Goal: Task Accomplishment & Management: Use online tool/utility

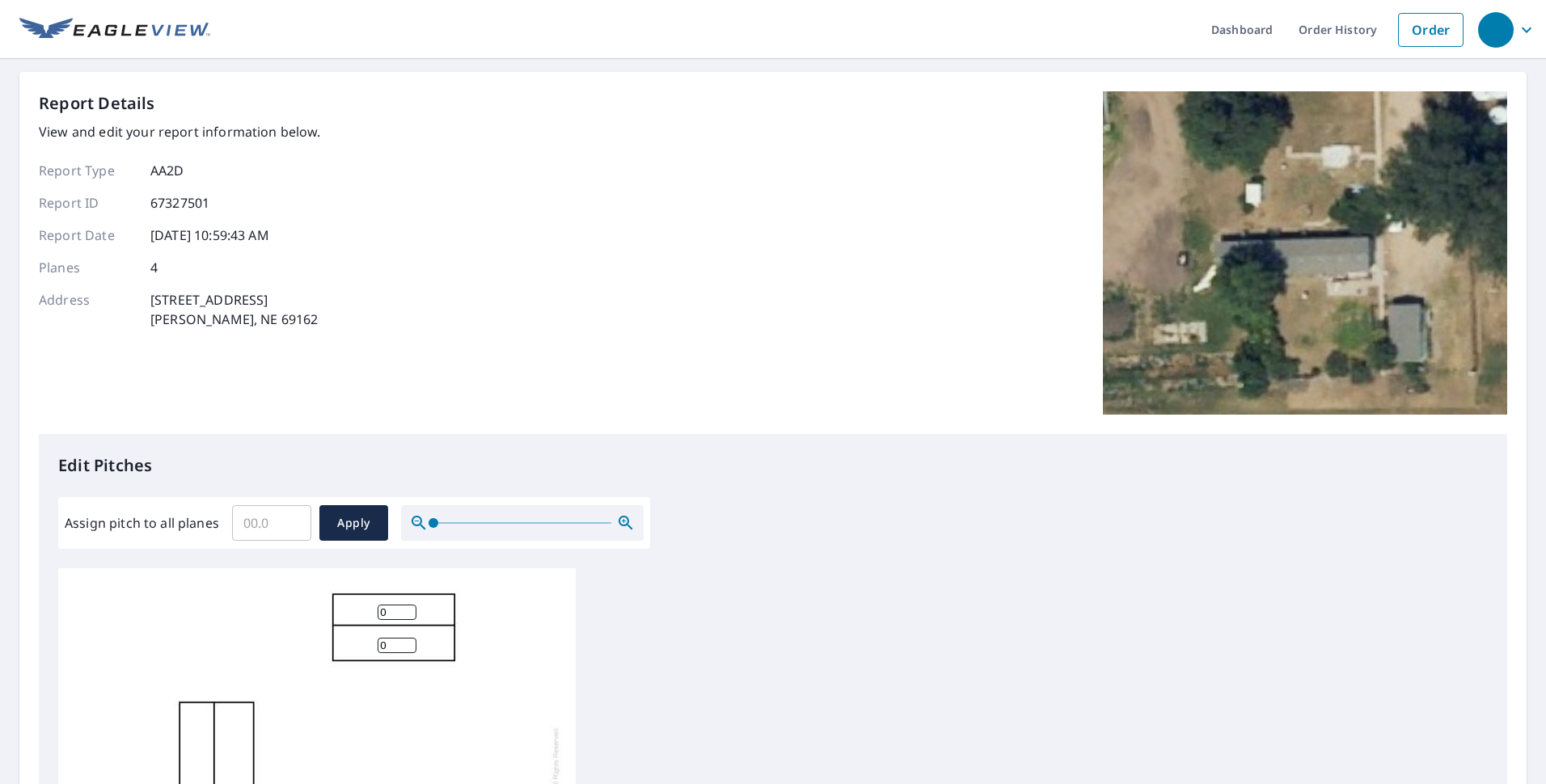
scroll to position [16, 0]
click at [827, 376] on div "Report Details View and edit your report information below. Report Type AA2D Re…" at bounding box center [773, 262] width 1468 height 343
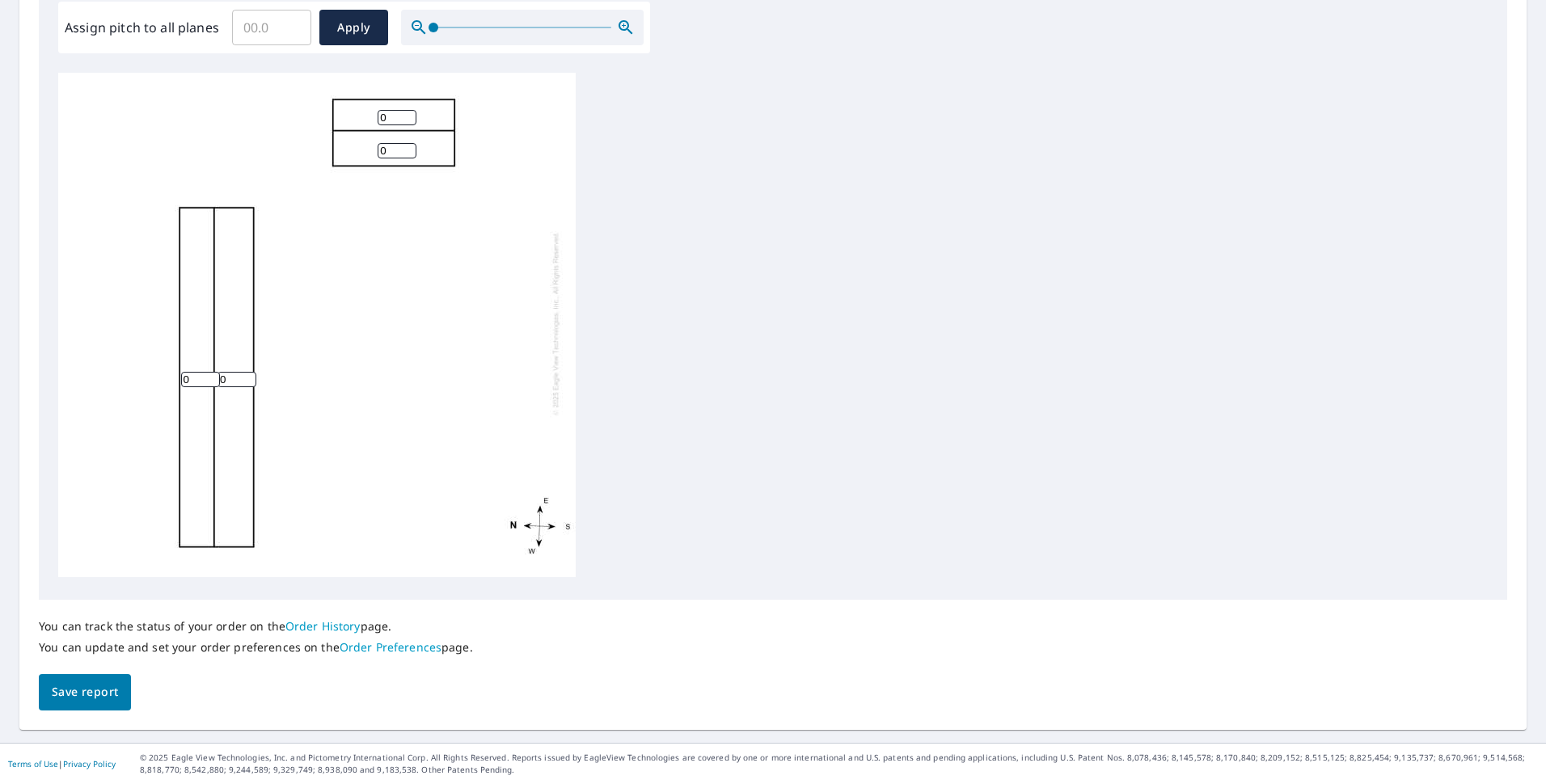
scroll to position [0, 0]
click at [266, 28] on input "Assign pitch to all planes" at bounding box center [271, 27] width 79 height 45
type input "3"
click at [346, 24] on span "Apply" at bounding box center [353, 27] width 43 height 20
type input "3"
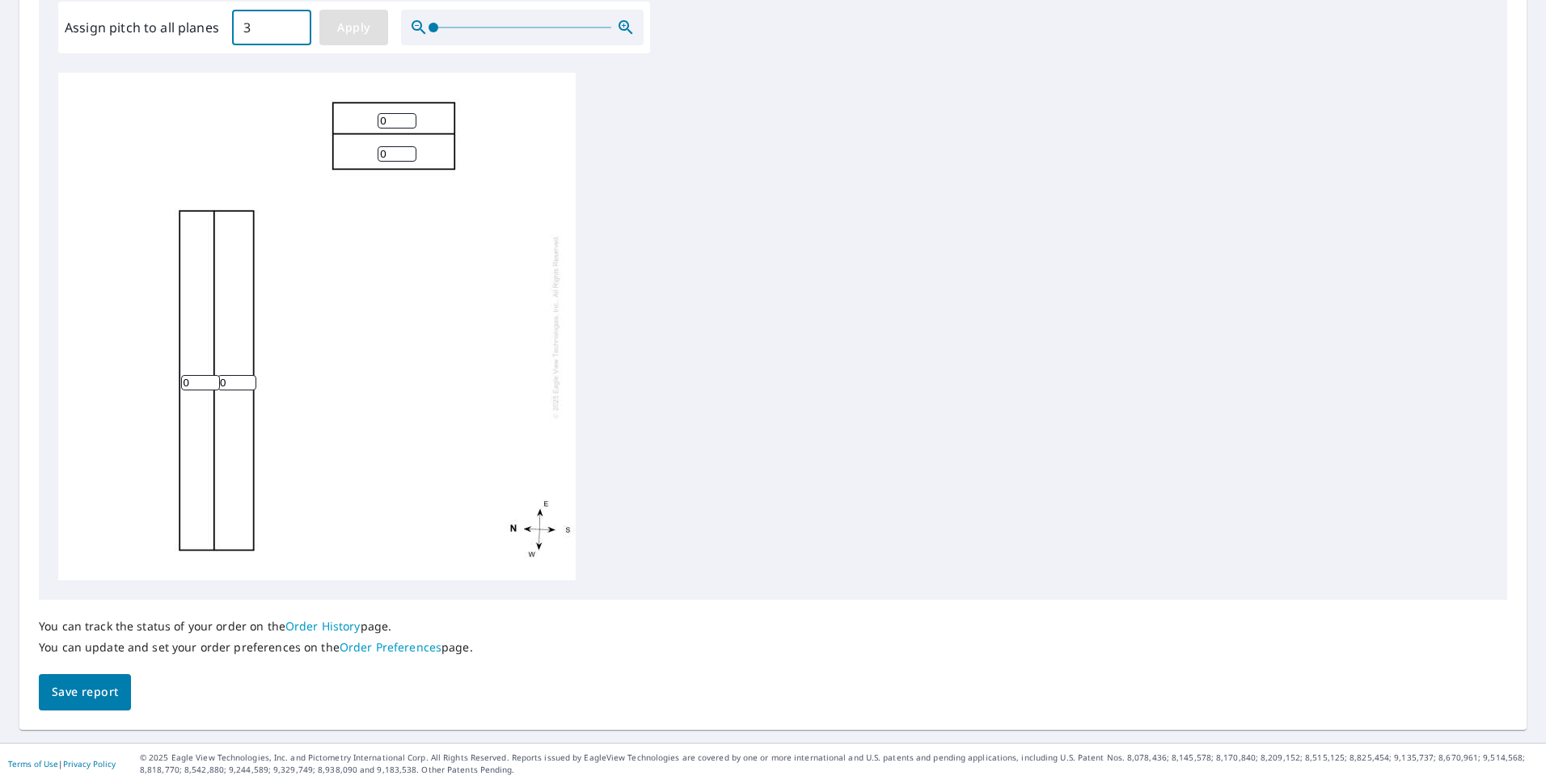
type input "3"
click at [87, 695] on span "Save report" at bounding box center [84, 692] width 66 height 20
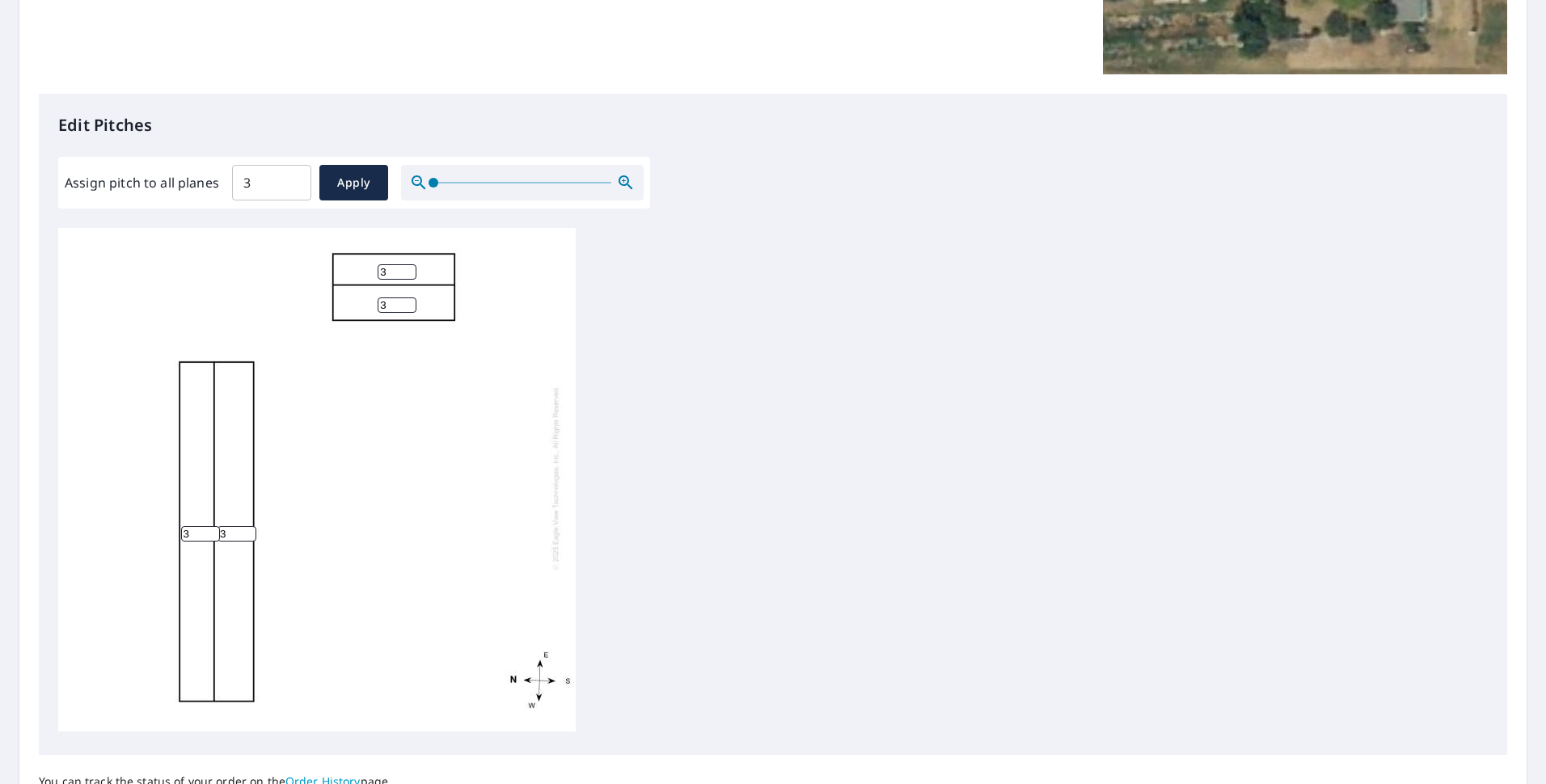
scroll to position [494, 0]
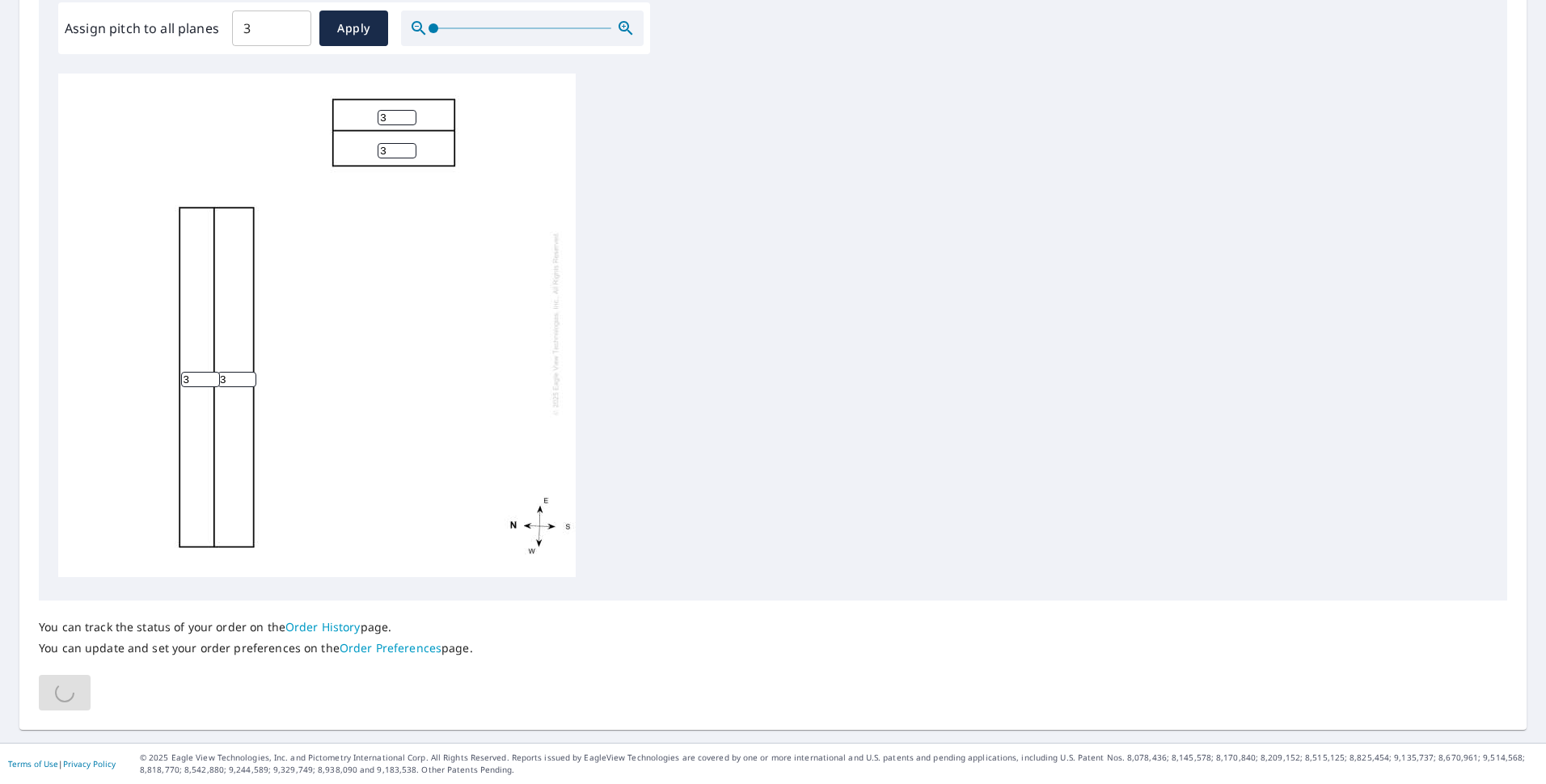
drag, startPoint x: 421, startPoint y: 96, endPoint x: 406, endPoint y: 104, distance: 17.0
click at [420, 97] on div "3 3 3 3" at bounding box center [317, 322] width 517 height 508
click at [406, 110] on input "4" at bounding box center [397, 117] width 39 height 15
click at [406, 110] on input "5" at bounding box center [397, 117] width 39 height 15
click at [406, 110] on input "6" at bounding box center [397, 117] width 39 height 15
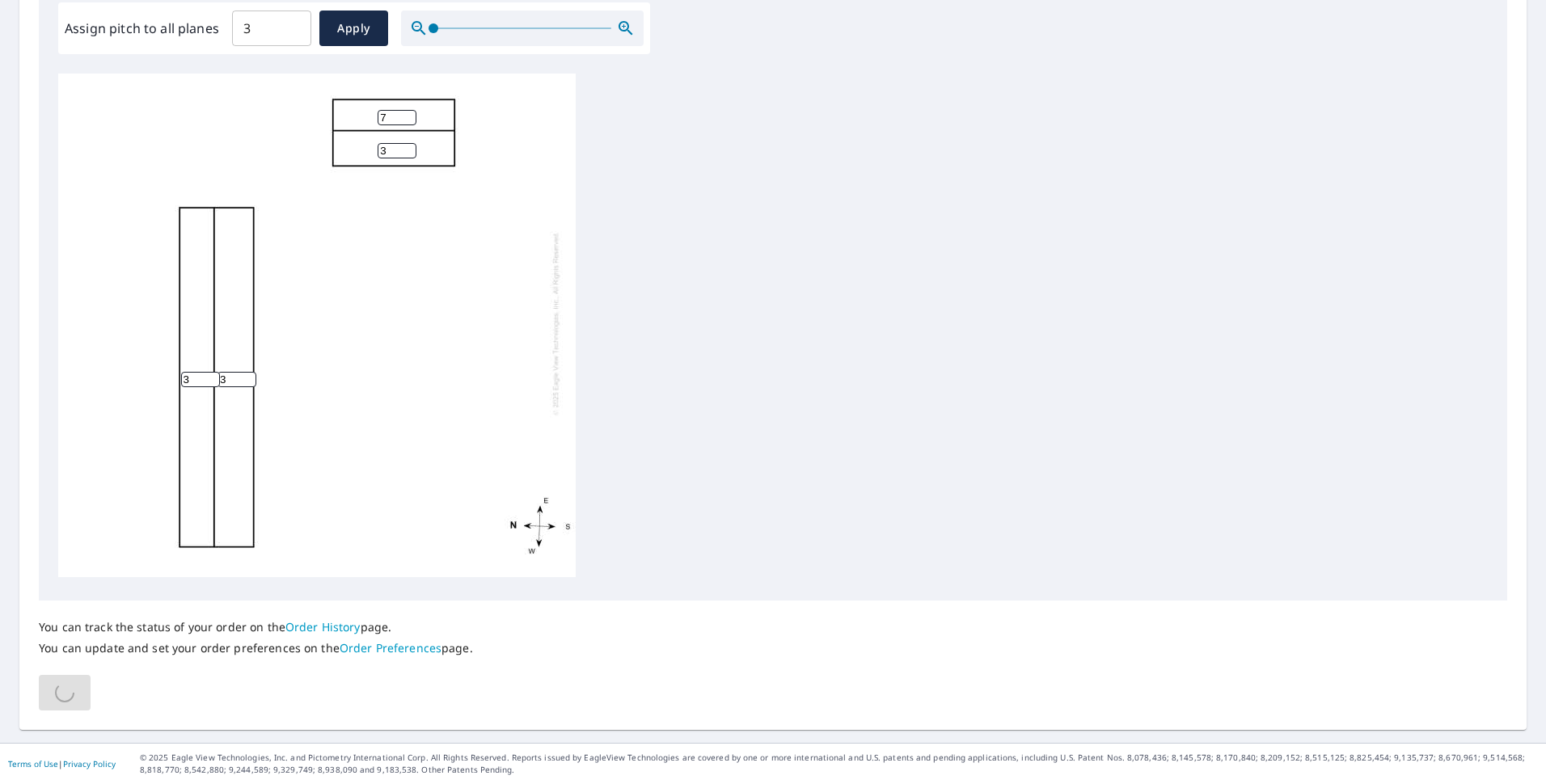
type input "7"
click at [406, 110] on input "7" at bounding box center [397, 117] width 39 height 15
click at [410, 144] on input "4" at bounding box center [397, 151] width 39 height 15
click at [410, 144] on input "5" at bounding box center [397, 151] width 39 height 15
click at [410, 144] on input "6" at bounding box center [397, 151] width 39 height 15
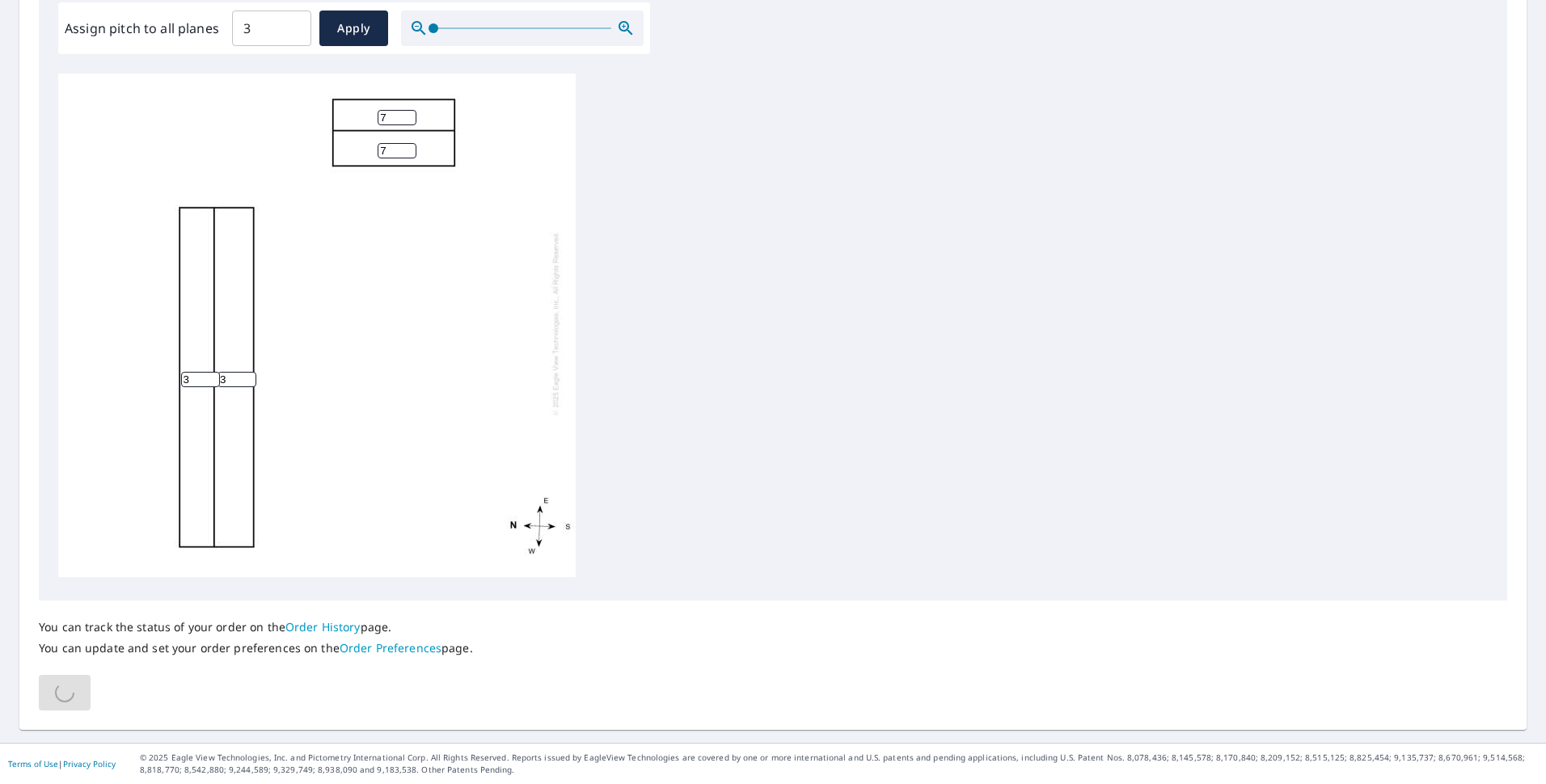
type input "7"
click at [410, 144] on input "7" at bounding box center [397, 151] width 39 height 15
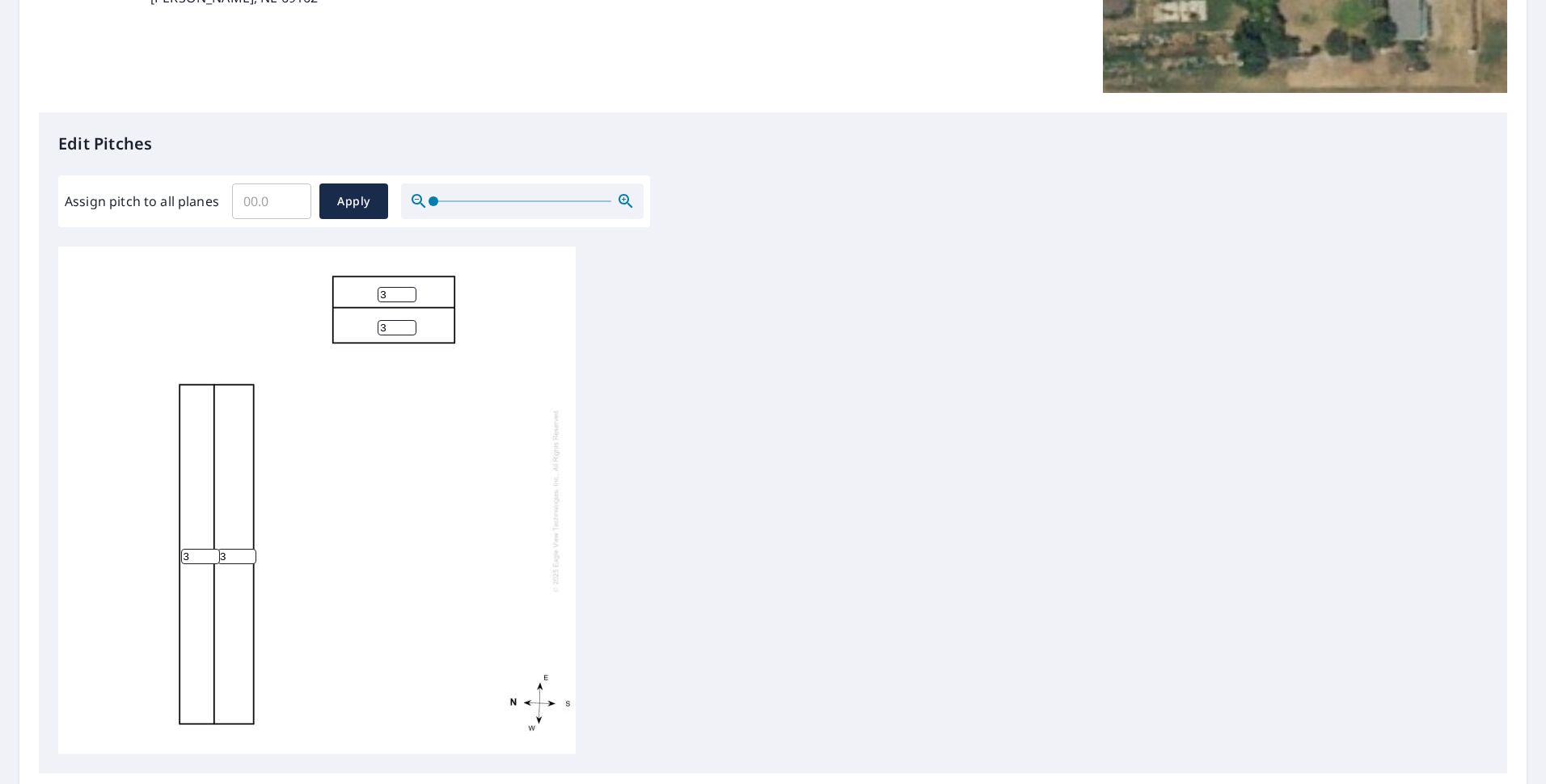
scroll to position [323, 0]
click at [398, 295] on input "3" at bounding box center [397, 292] width 39 height 15
drag, startPoint x: 406, startPoint y: 305, endPoint x: 358, endPoint y: 307, distance: 48.0
click at [358, 307] on div "3 3 3 3" at bounding box center [317, 498] width 517 height 508
click at [394, 328] on input "3" at bounding box center [397, 326] width 39 height 15
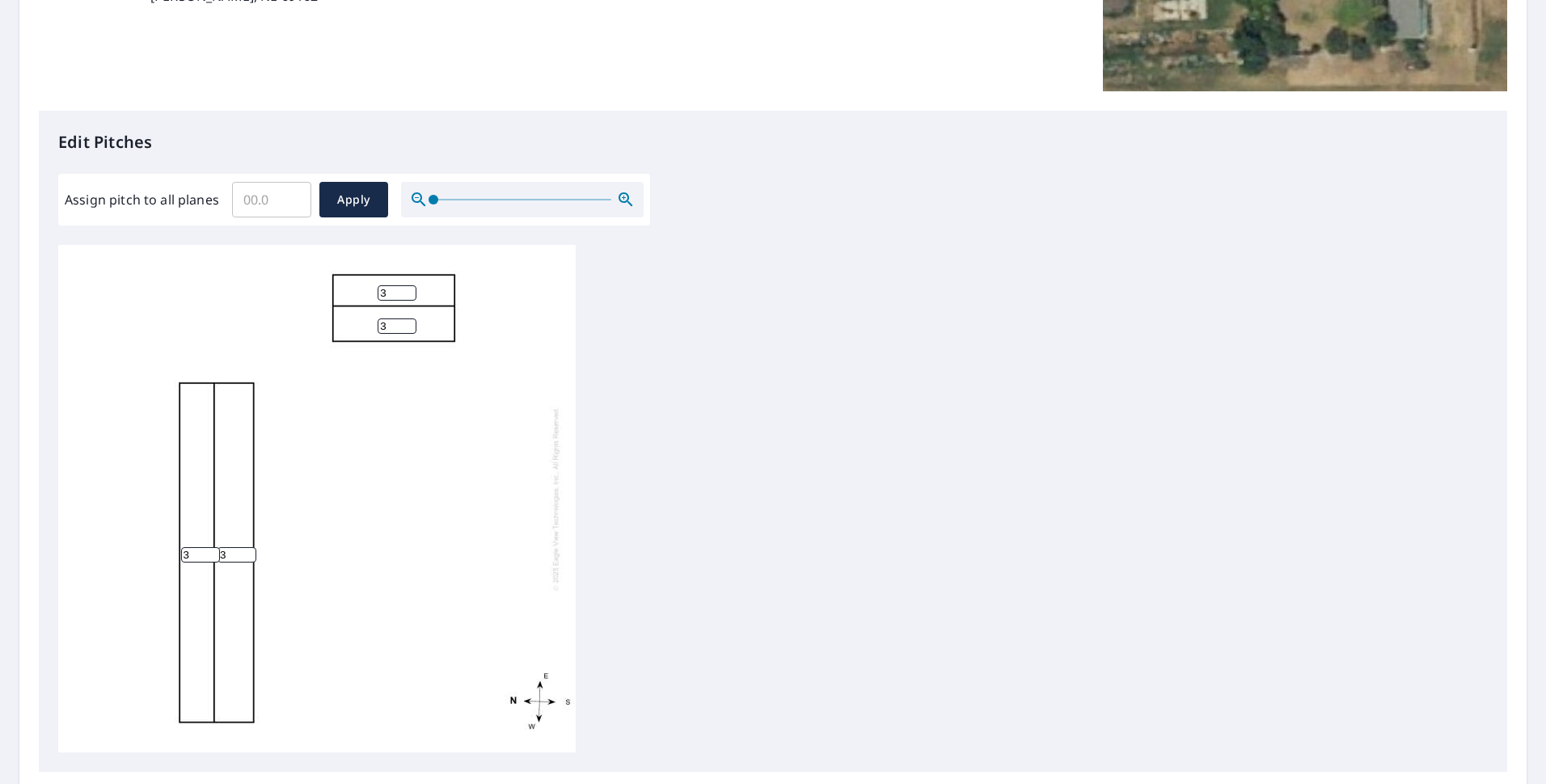
click at [394, 328] on input "3" at bounding box center [397, 326] width 39 height 15
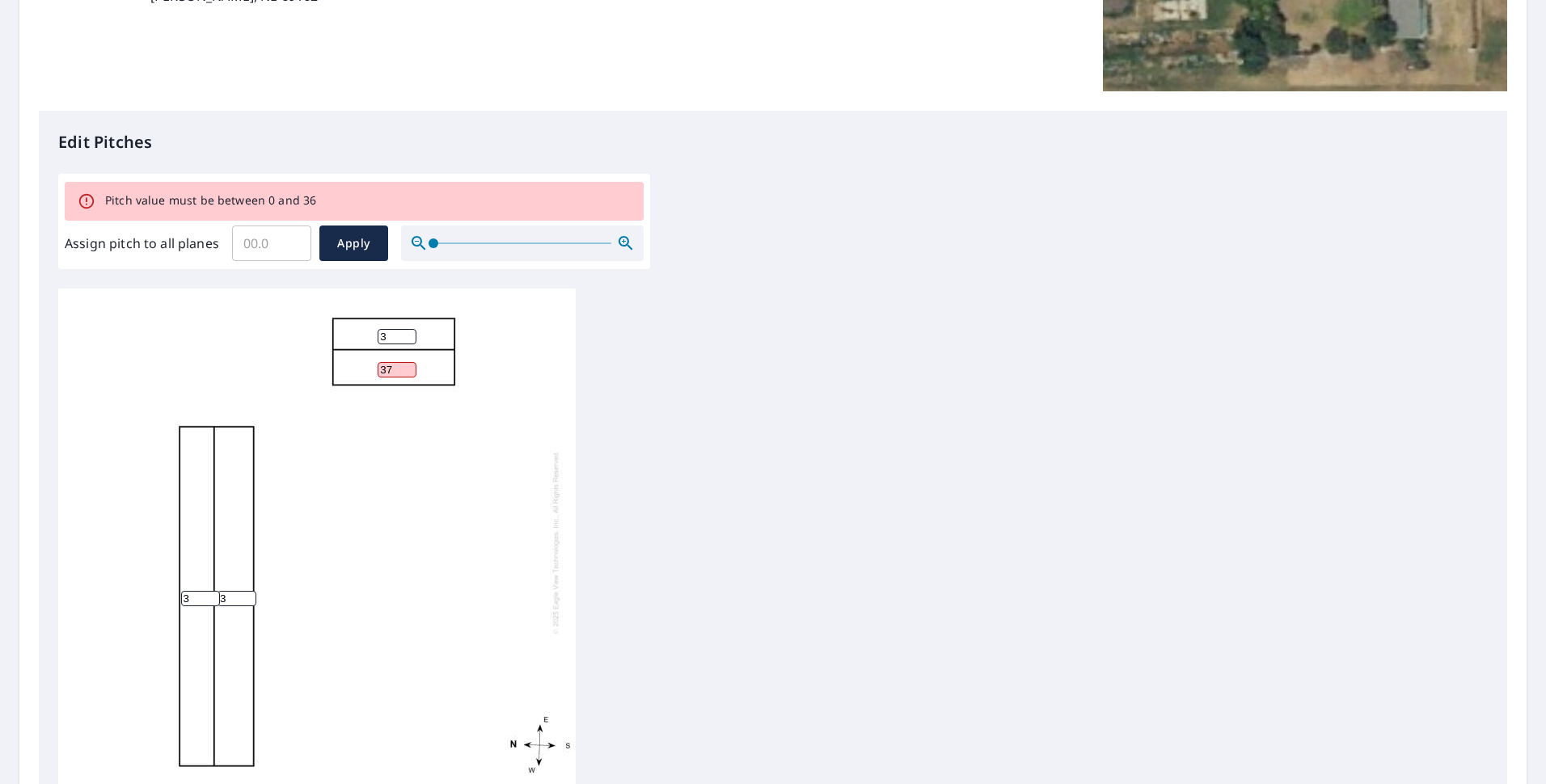
type input "3"
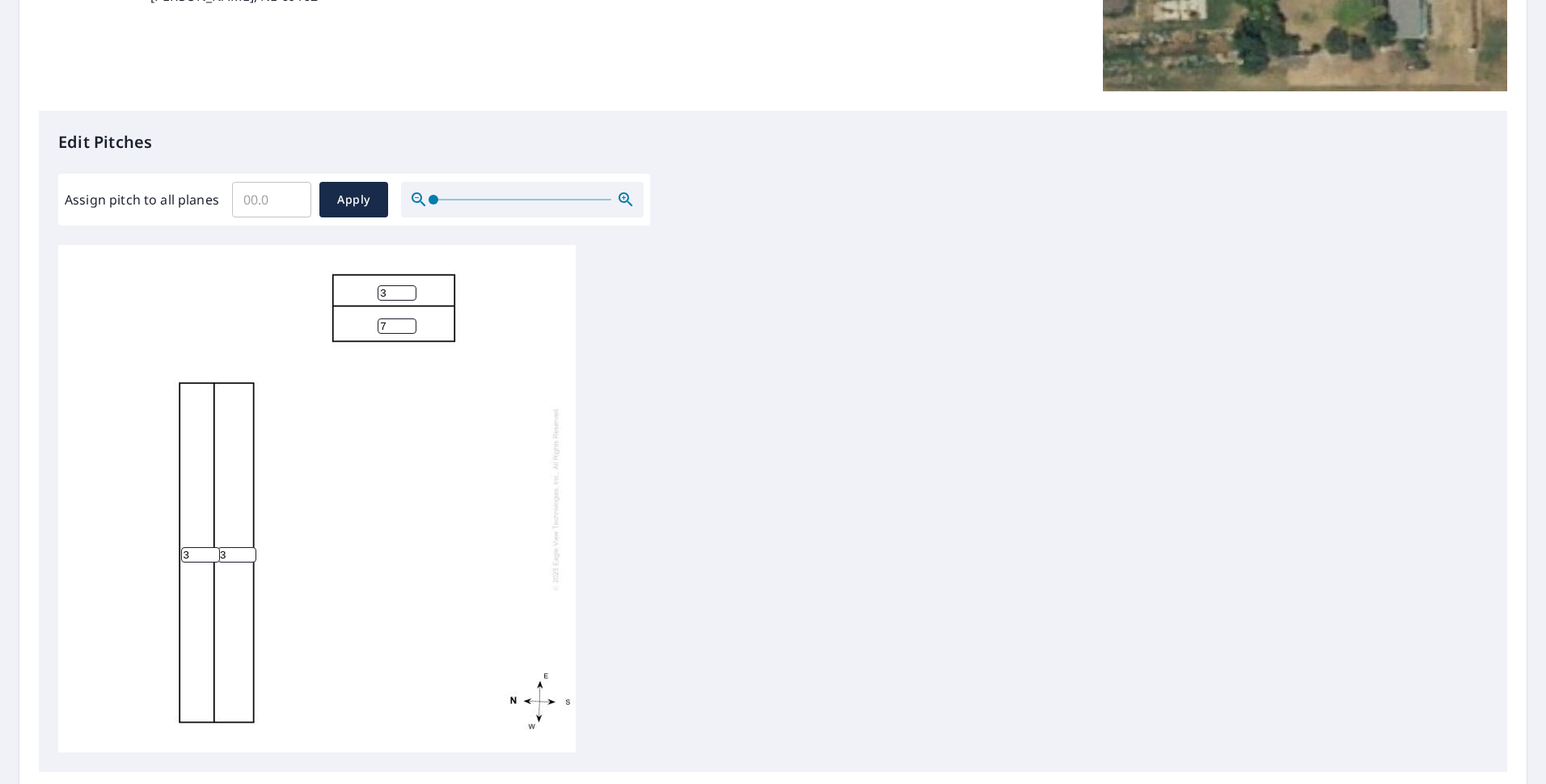
type input "7"
click at [391, 293] on div "3 3 7 3" at bounding box center [317, 498] width 517 height 508
click at [391, 293] on input "3" at bounding box center [397, 292] width 39 height 15
drag, startPoint x: 393, startPoint y: 294, endPoint x: 315, endPoint y: 311, distance: 79.8
click at [320, 303] on div "3 3 7 3" at bounding box center [317, 498] width 517 height 508
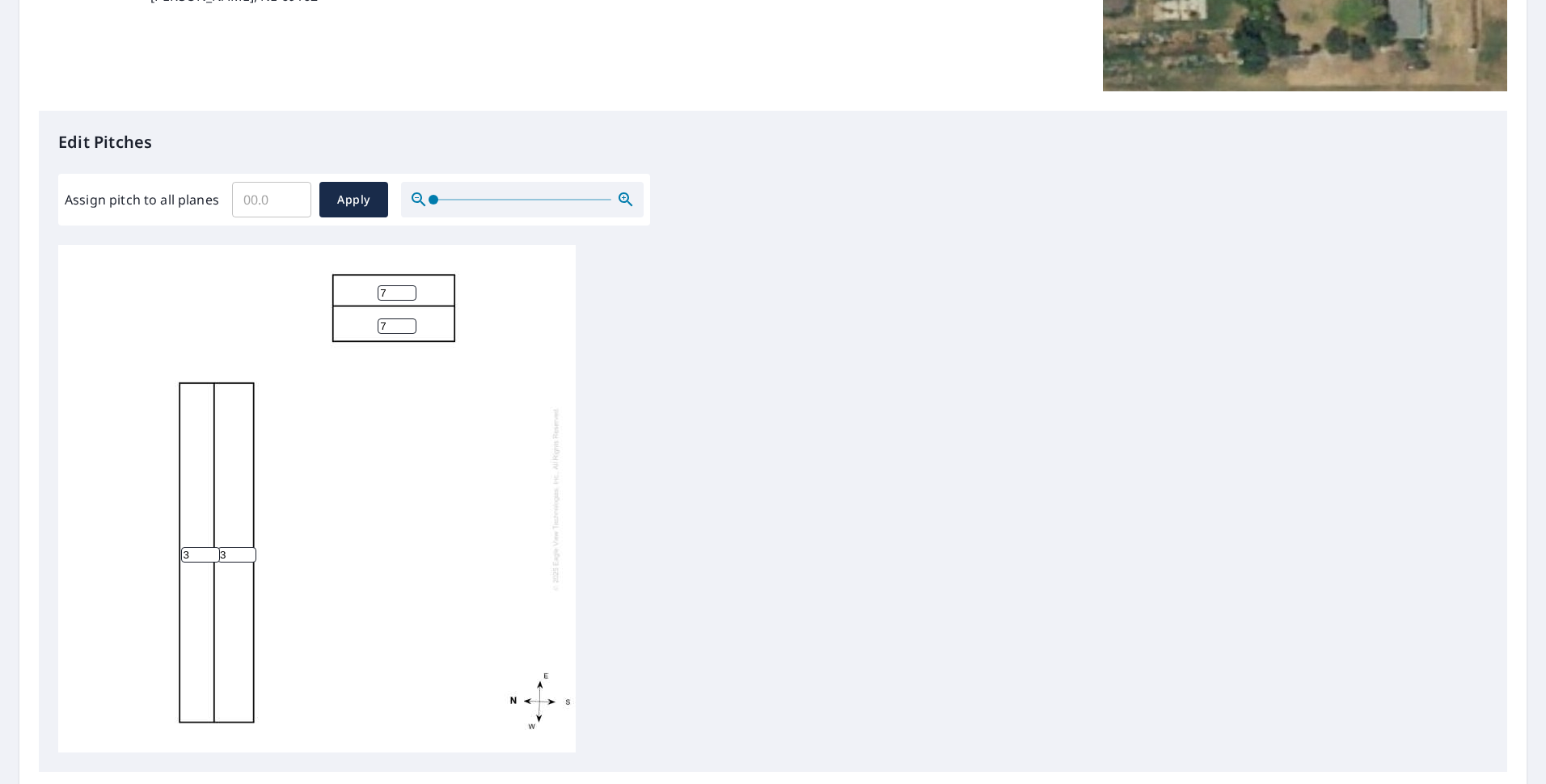
type input "7"
click at [487, 462] on div "3 3 7 7" at bounding box center [317, 498] width 517 height 508
click at [966, 497] on div "3 3 7 7" at bounding box center [773, 498] width 1429 height 508
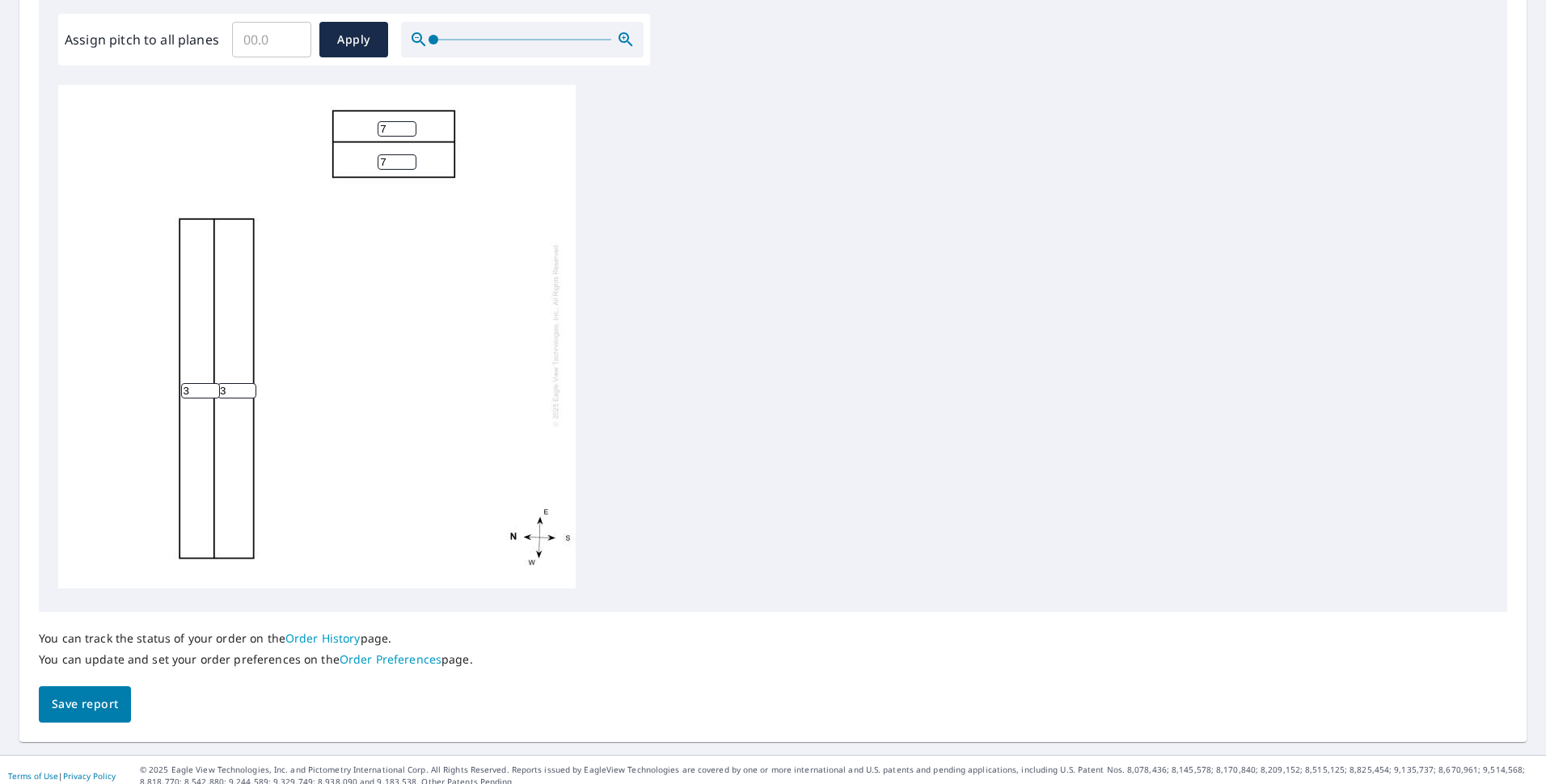
scroll to position [485, 0]
click at [74, 690] on button "Save report" at bounding box center [85, 702] width 92 height 36
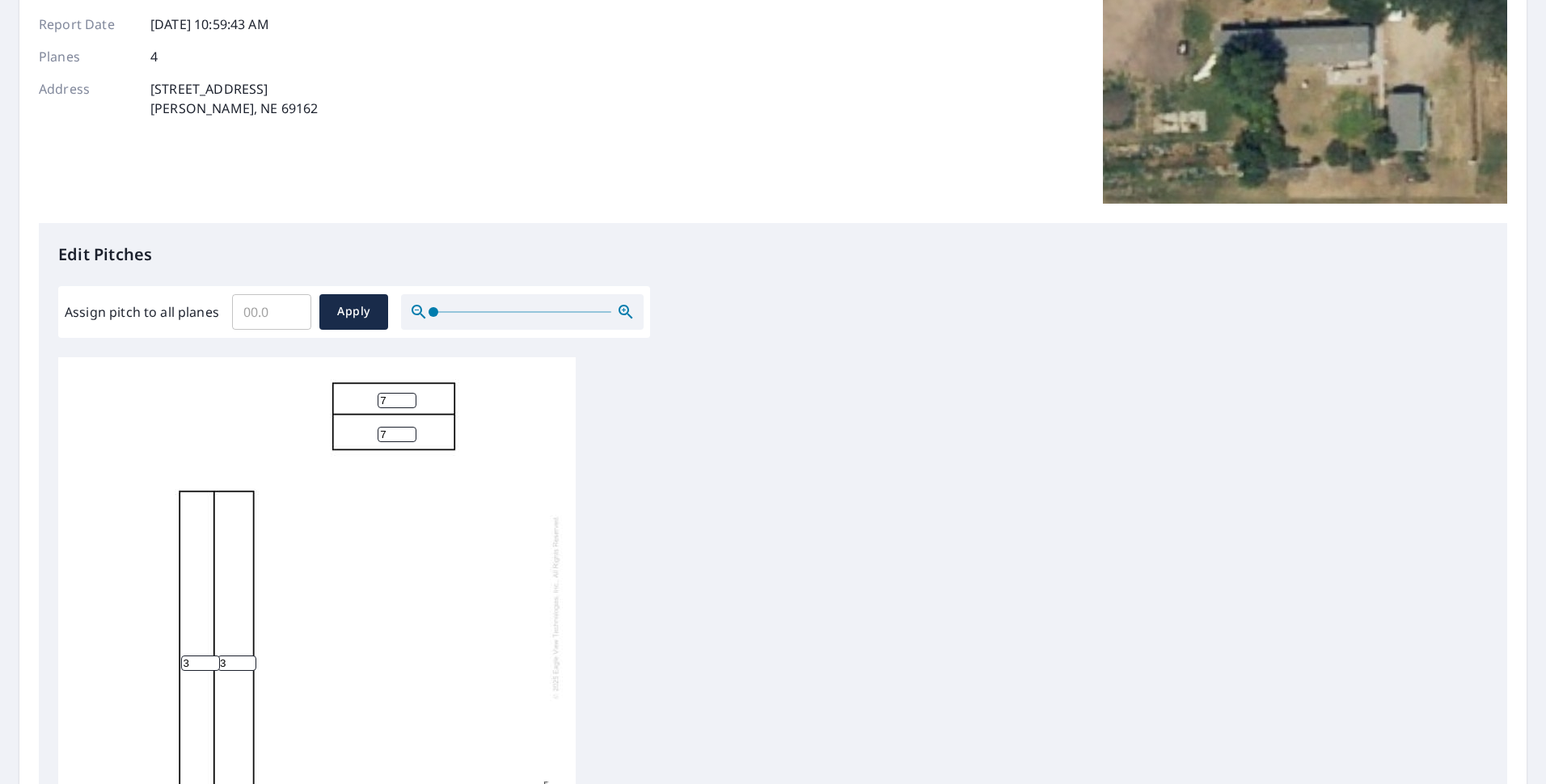
scroll to position [0, 0]
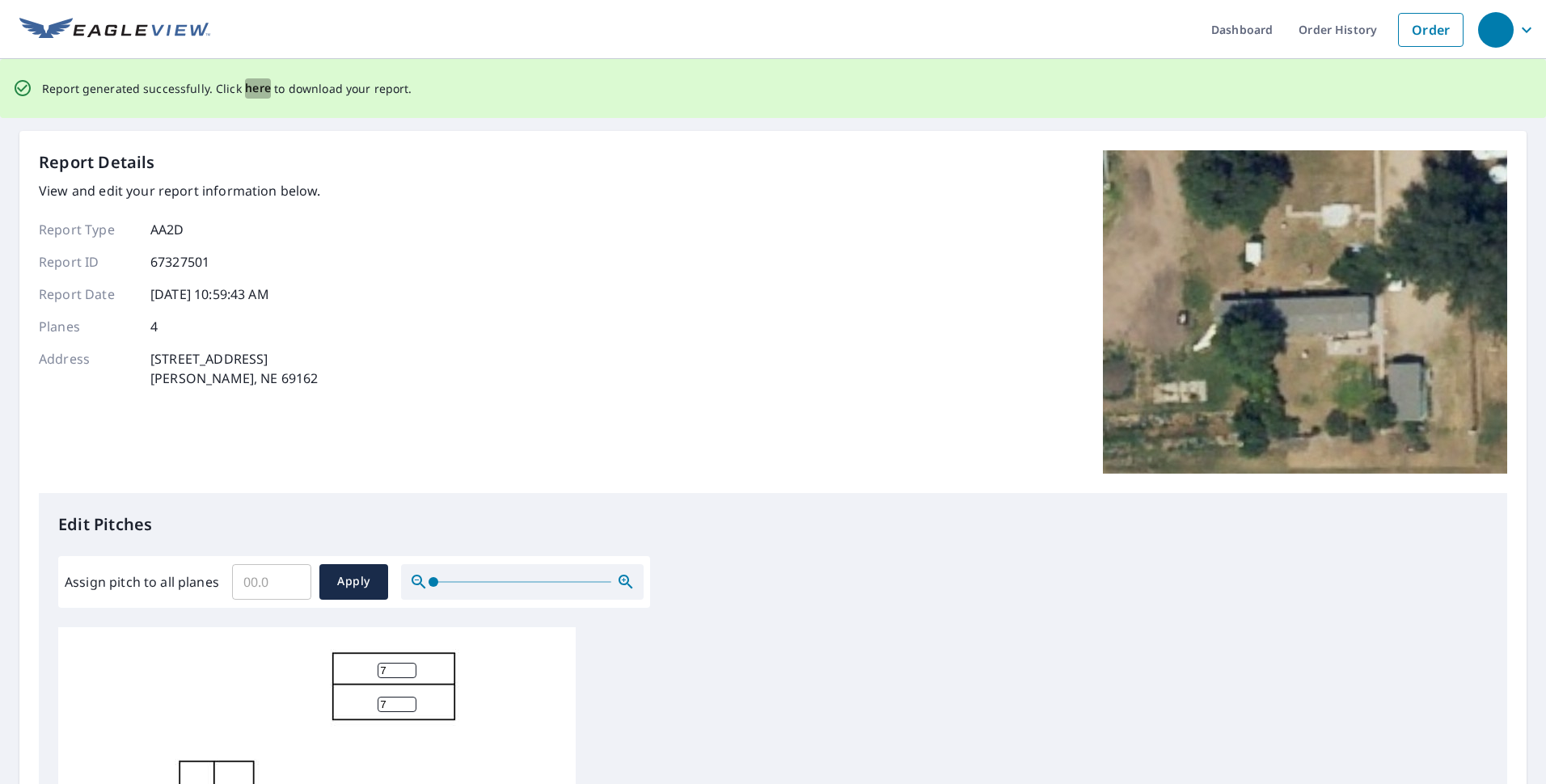
click at [245, 81] on span "here" at bounding box center [258, 89] width 27 height 20
